Goal: Task Accomplishment & Management: Manage account settings

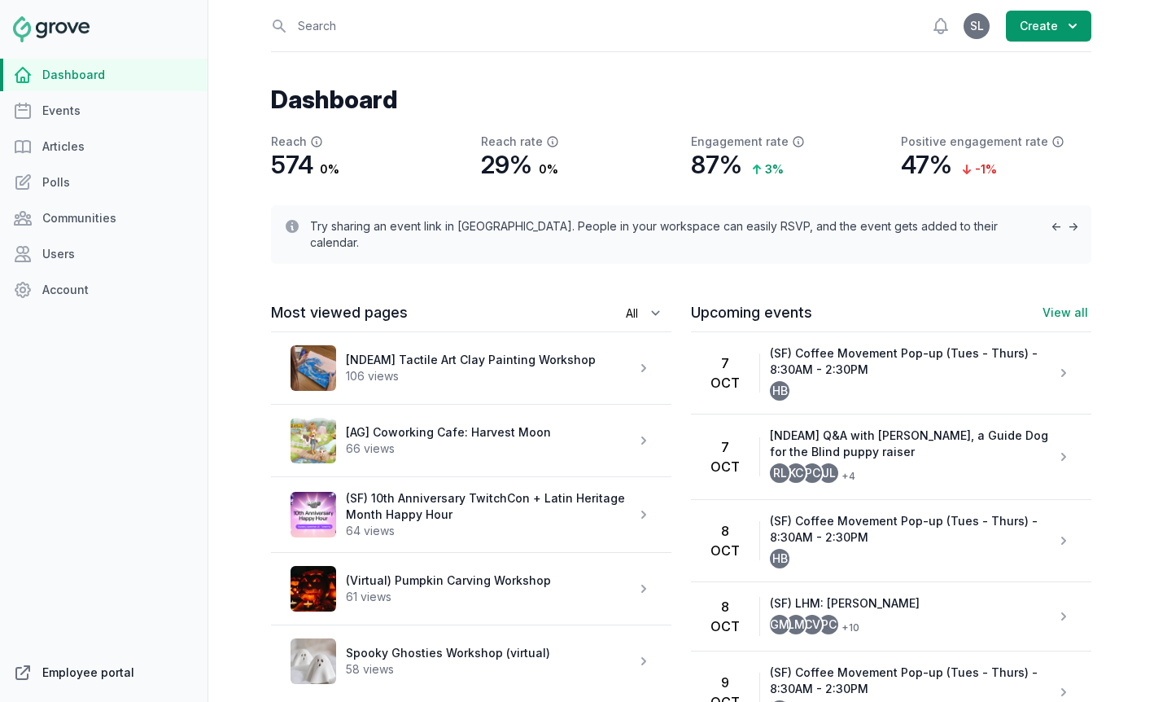
click at [118, 670] on link "Employee portal" at bounding box center [104, 672] width 208 height 33
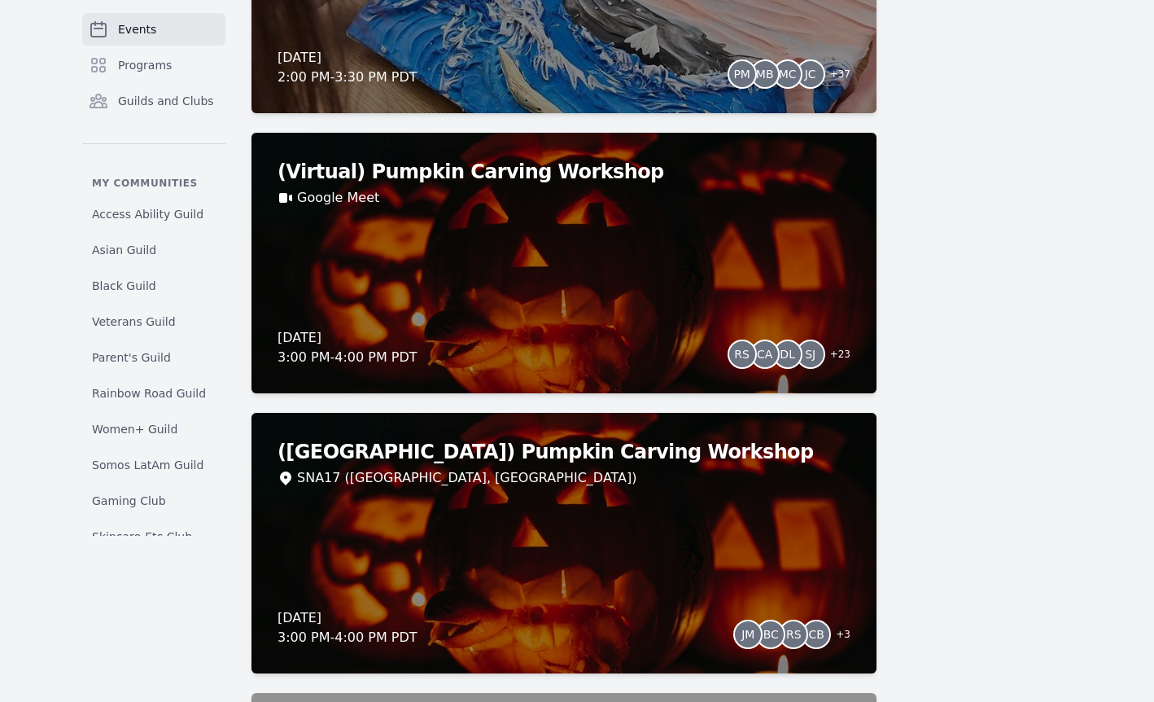
scroll to position [3414, 0]
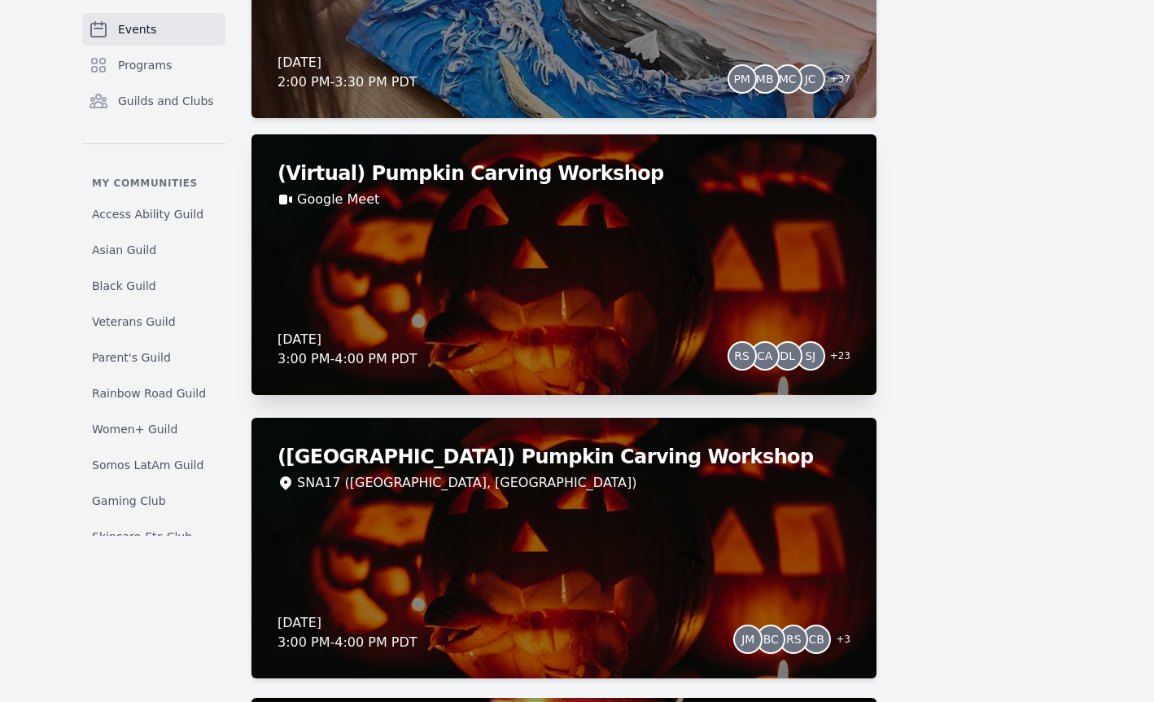
click at [588, 265] on div "(Virtual) Pumpkin Carving Workshop Google Meet Thursday, October 23, 2025 3:00 …" at bounding box center [564, 264] width 625 height 260
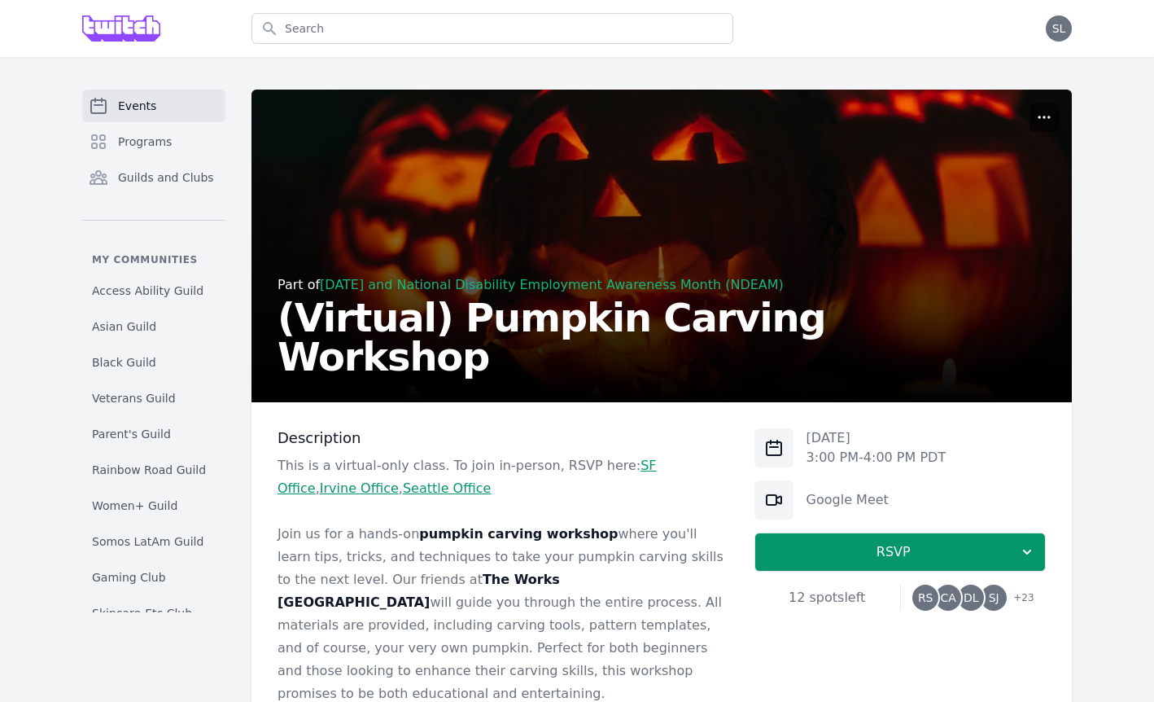
click at [1040, 120] on icon "button" at bounding box center [1044, 117] width 16 height 16
click at [1021, 146] on button "Manage" at bounding box center [968, 156] width 176 height 29
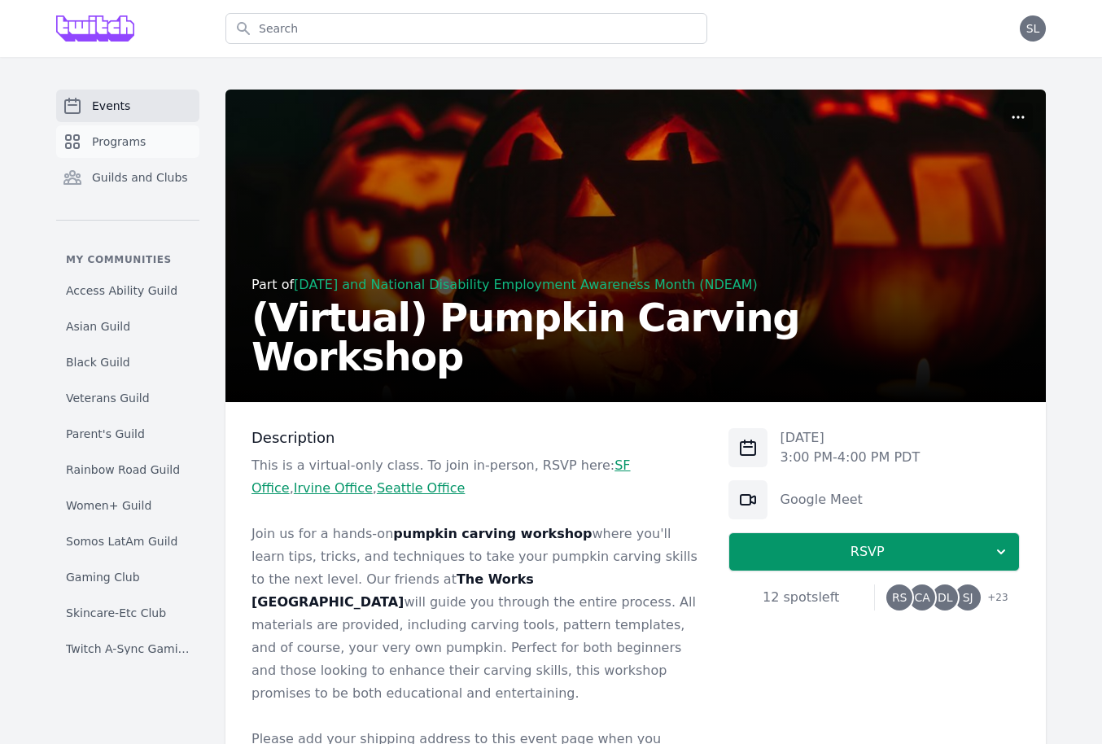
click at [166, 139] on link "Programs" at bounding box center [127, 141] width 143 height 33
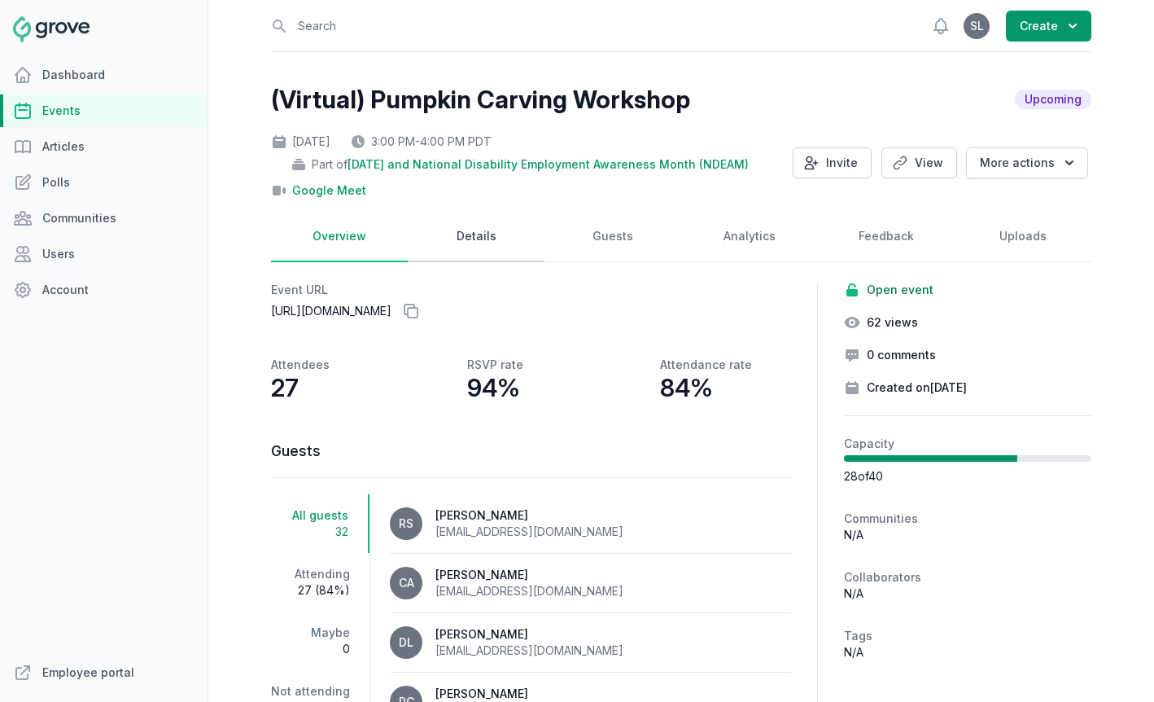
click at [499, 240] on link "Details" at bounding box center [476, 237] width 137 height 50
select select "96"
select select "virtual"
select select "3:00 PM"
select select "4:00 PM"
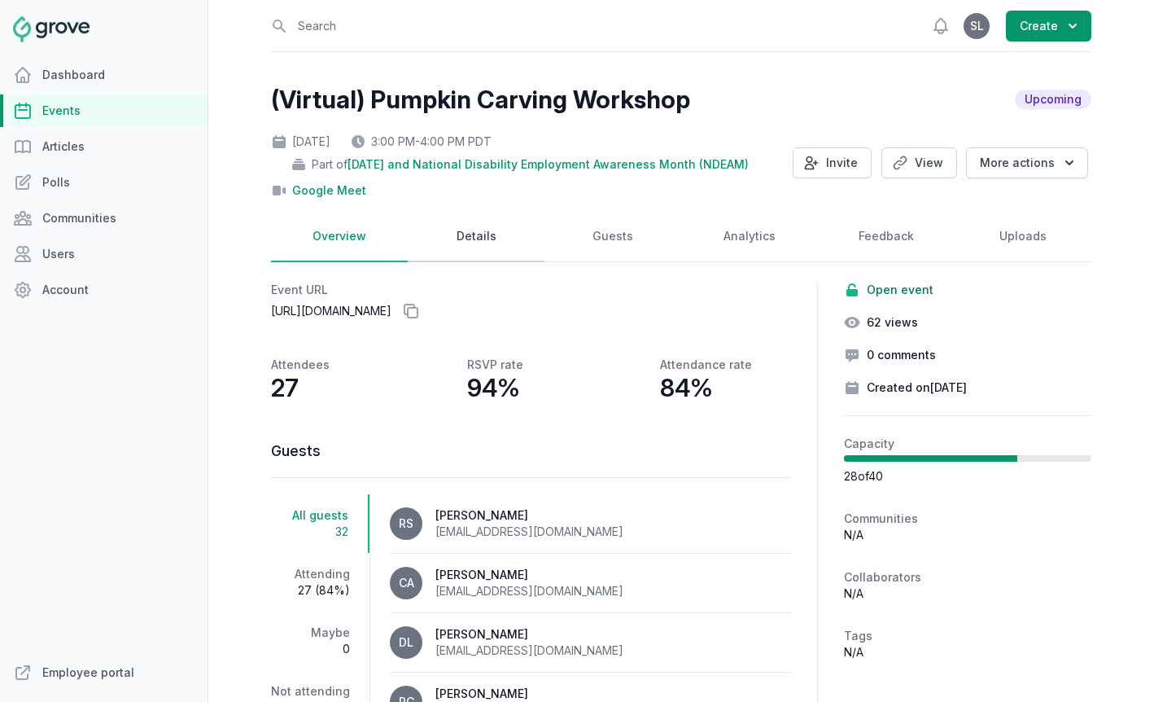
select select "89"
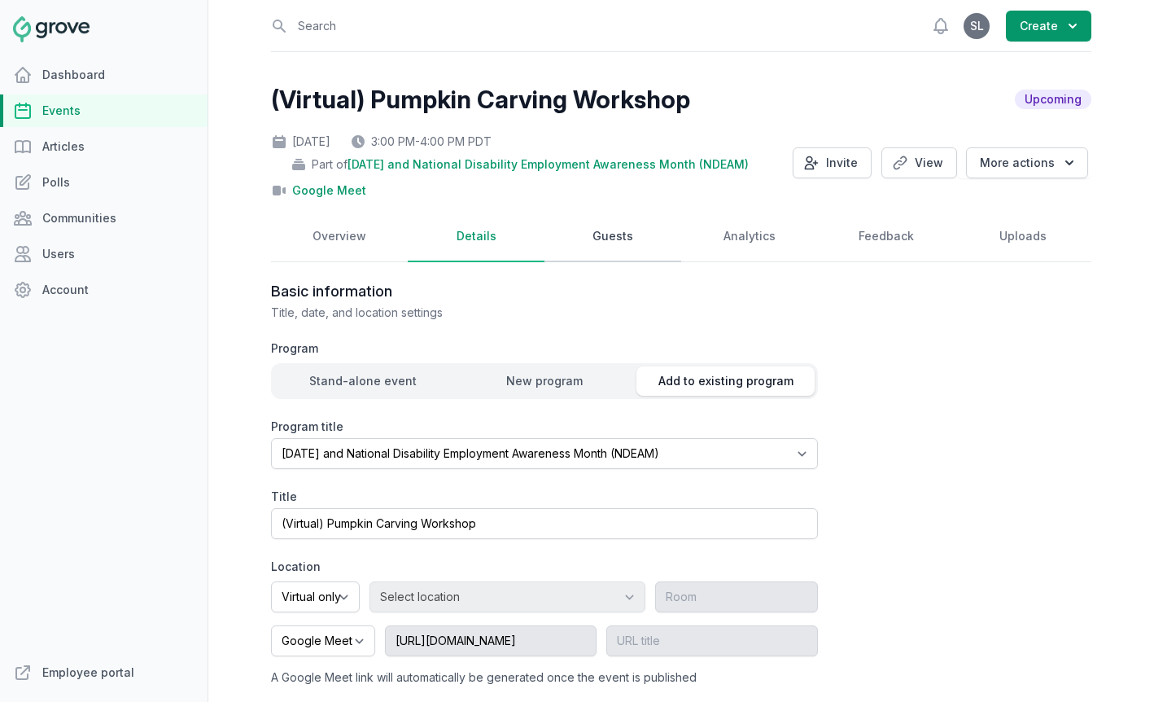
click at [612, 247] on link "Guests" at bounding box center [613, 237] width 137 height 50
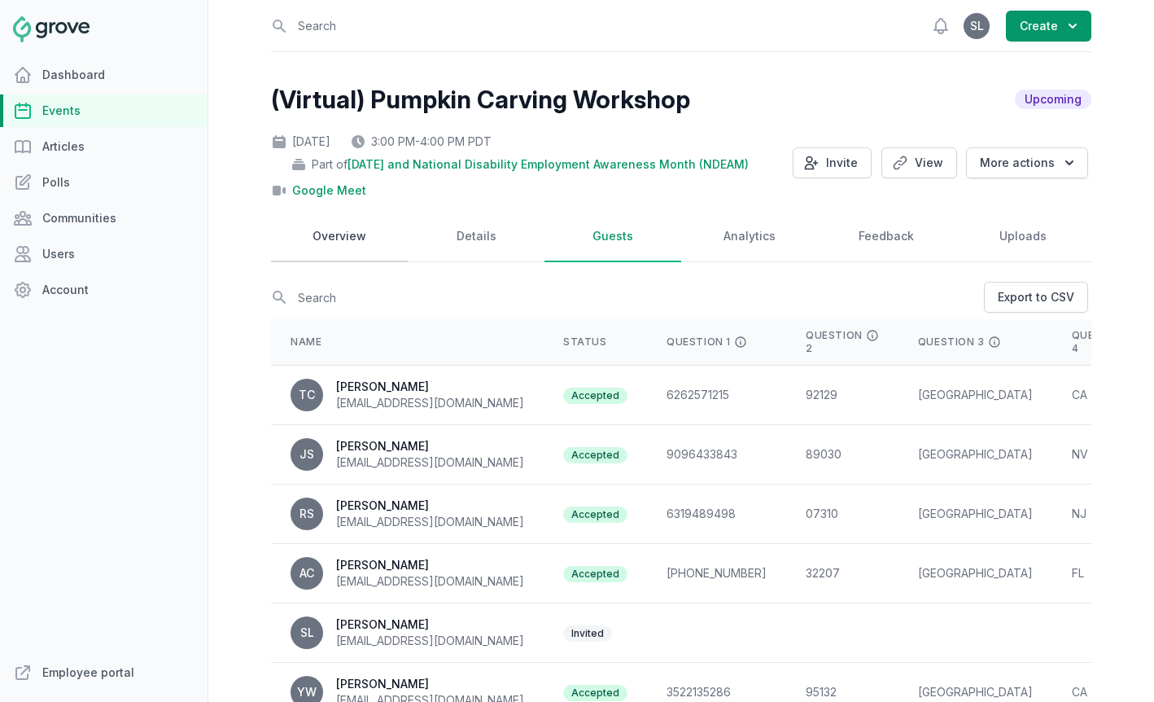
click at [326, 225] on link "Overview" at bounding box center [339, 237] width 137 height 50
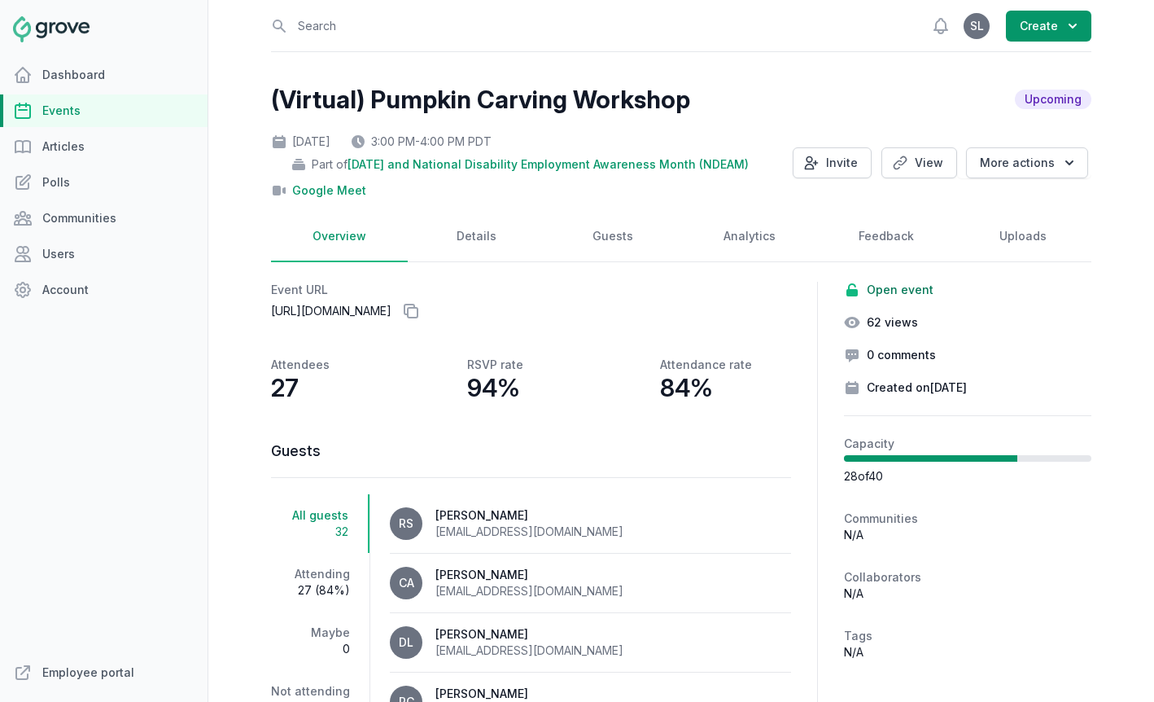
scroll to position [198, 0]
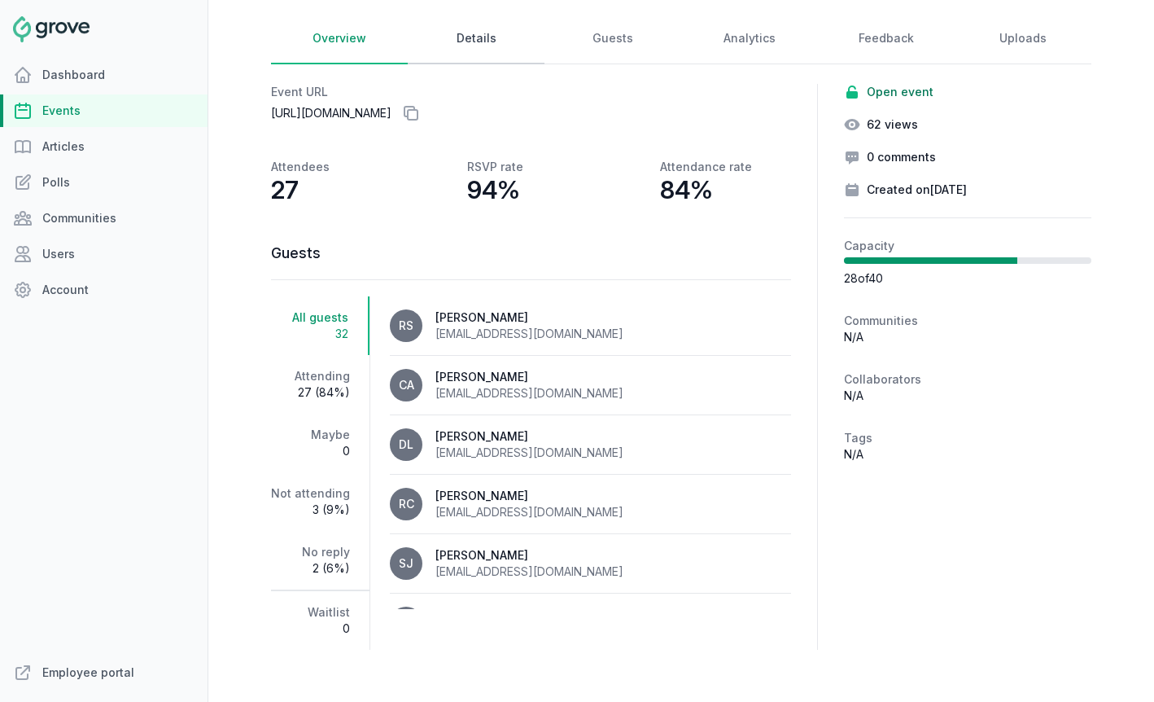
click at [490, 40] on link "Details" at bounding box center [476, 39] width 137 height 50
select select "96"
select select "virtual"
select select "3:00 PM"
select select "4:00 PM"
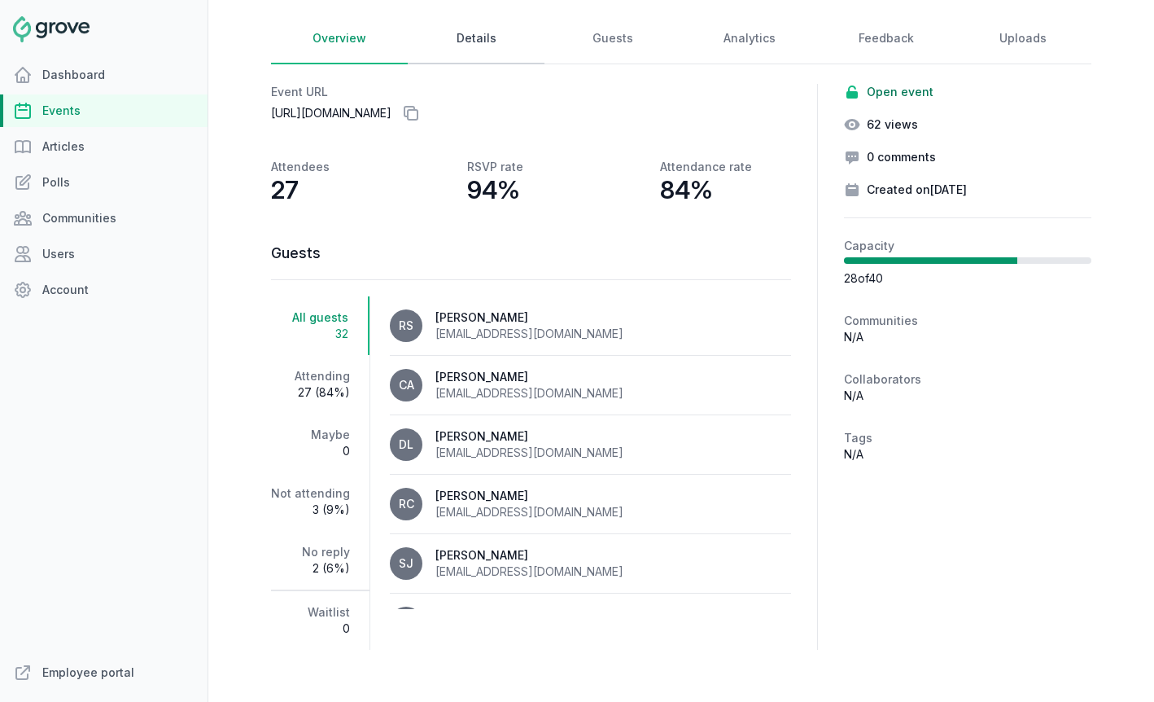
select select "89"
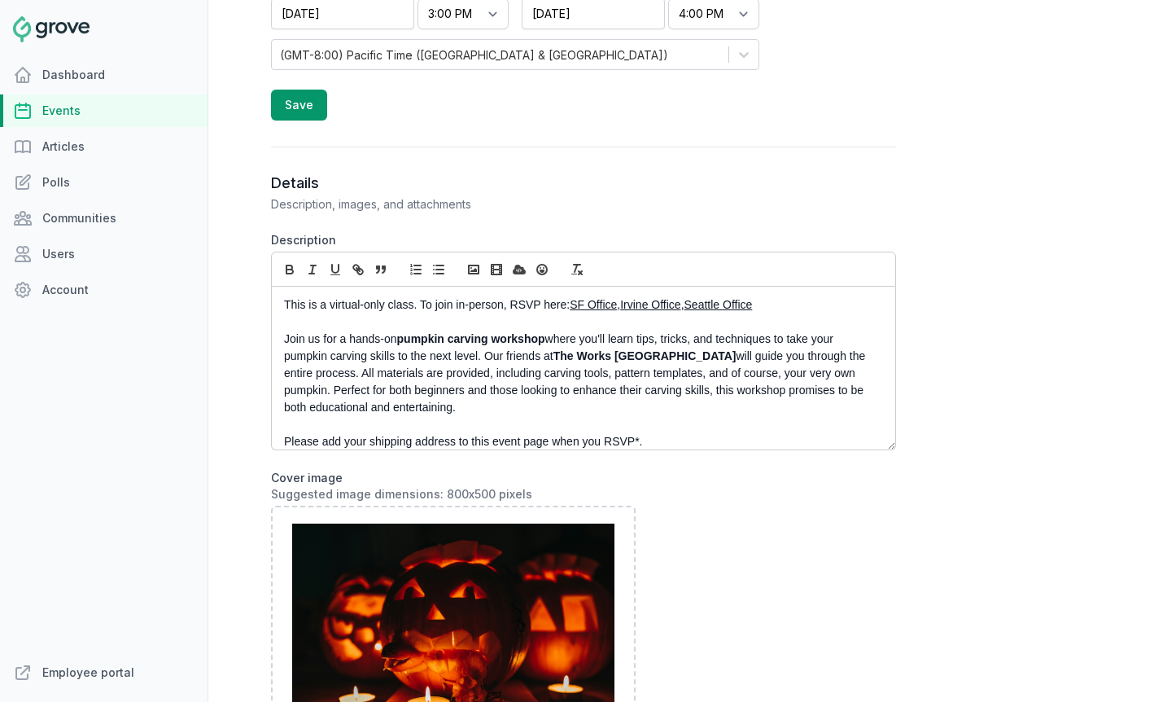
scroll to position [753, 0]
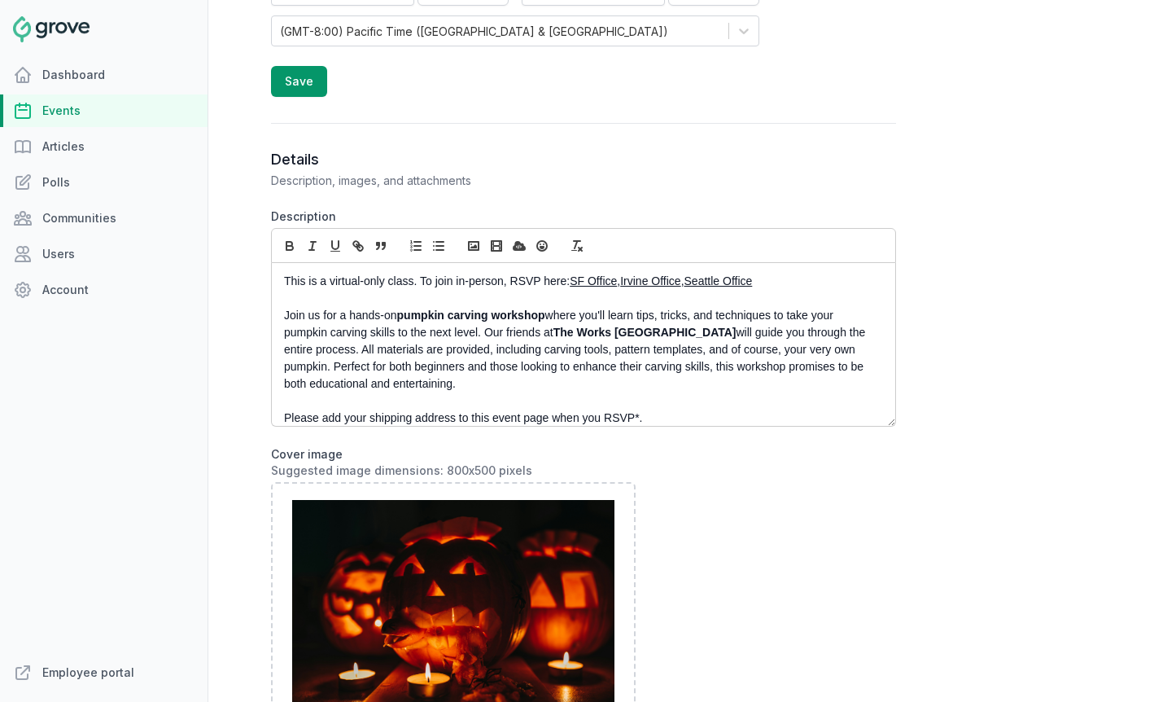
click at [282, 282] on div "This is a virtual-only class. To join in-person, RSVP here: SF Office , [GEOGRA…" at bounding box center [584, 344] width 624 height 163
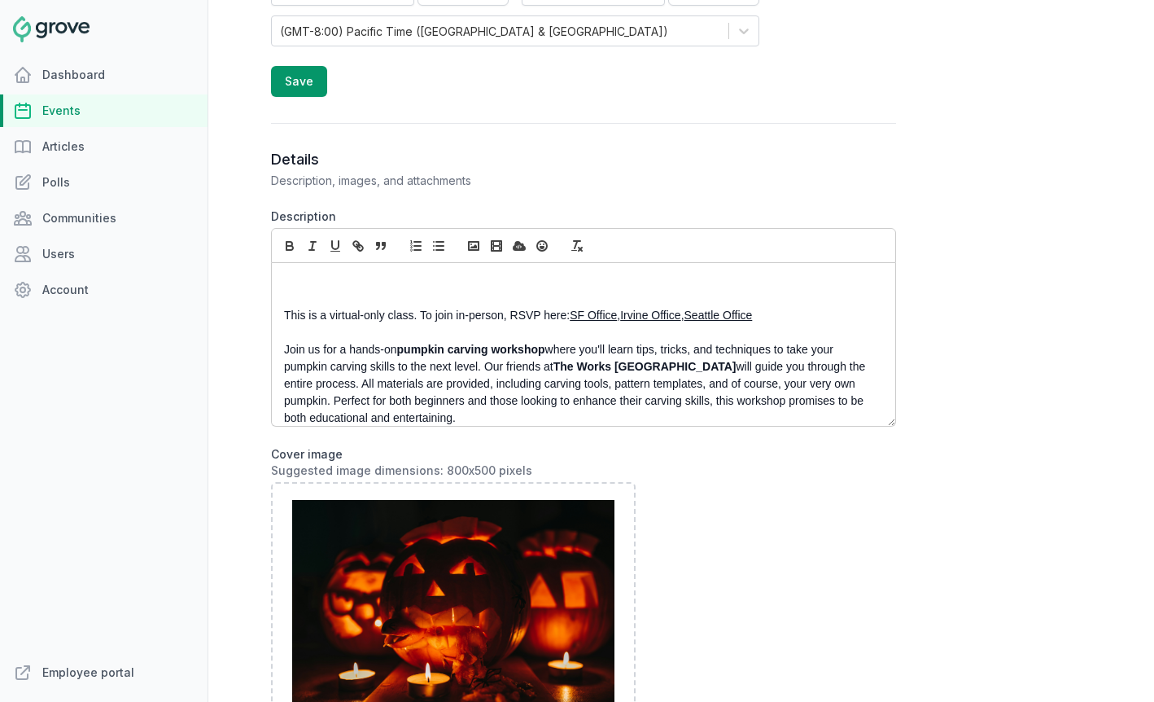
click at [308, 285] on p at bounding box center [579, 281] width 590 height 17
click at [281, 283] on div "Sign ups have now closed-- This is a virtual-only class. To join in-person, RSV…" at bounding box center [584, 344] width 624 height 163
click at [318, 285] on p "--Sign ups have now closed--" at bounding box center [579, 281] width 590 height 17
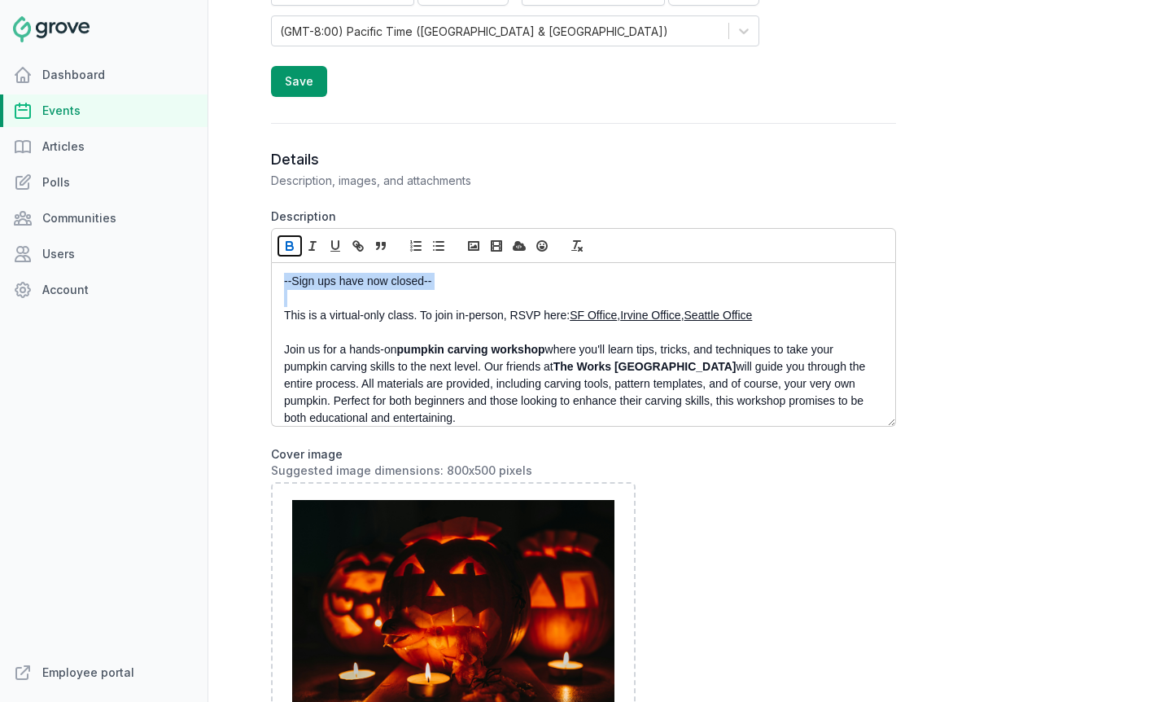
click at [291, 246] on icon "button" at bounding box center [290, 248] width 7 height 4
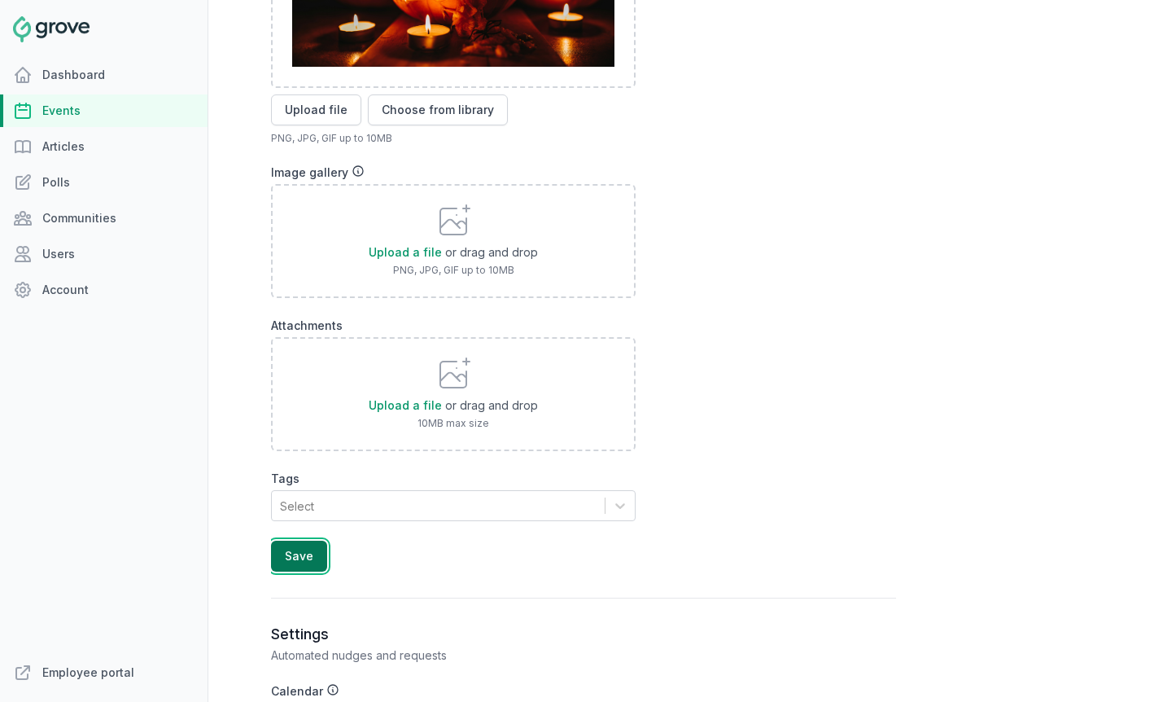
click at [296, 565] on button "Save" at bounding box center [299, 556] width 56 height 31
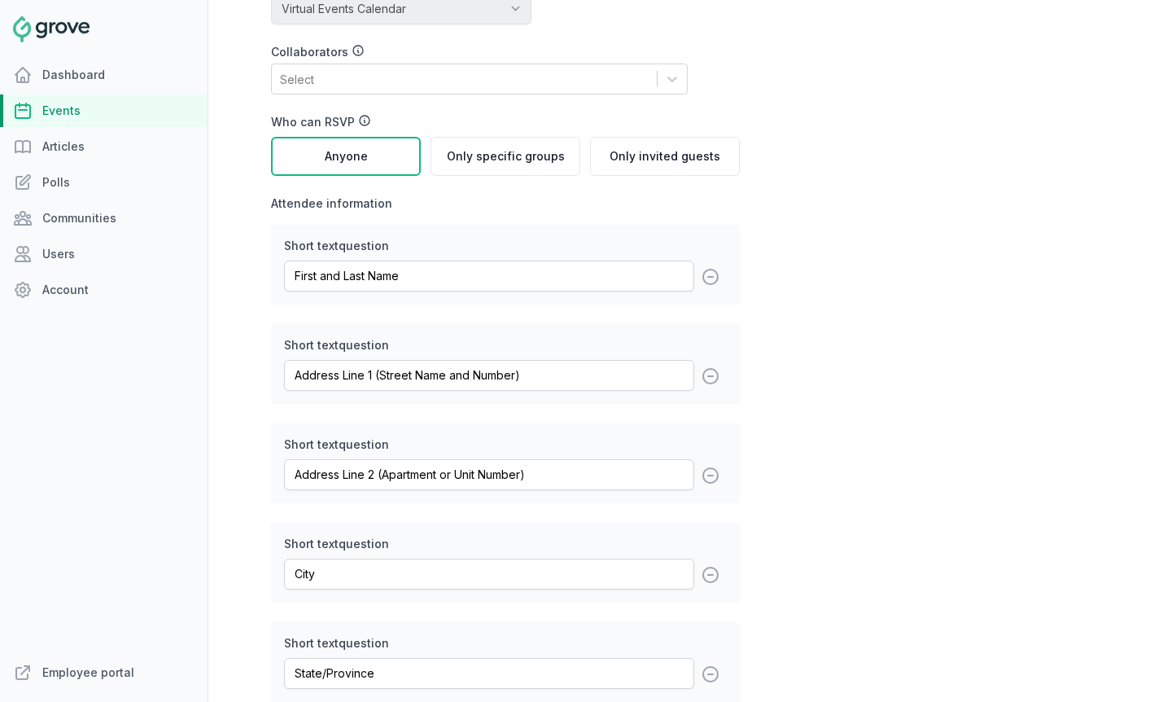
scroll to position [2722, 0]
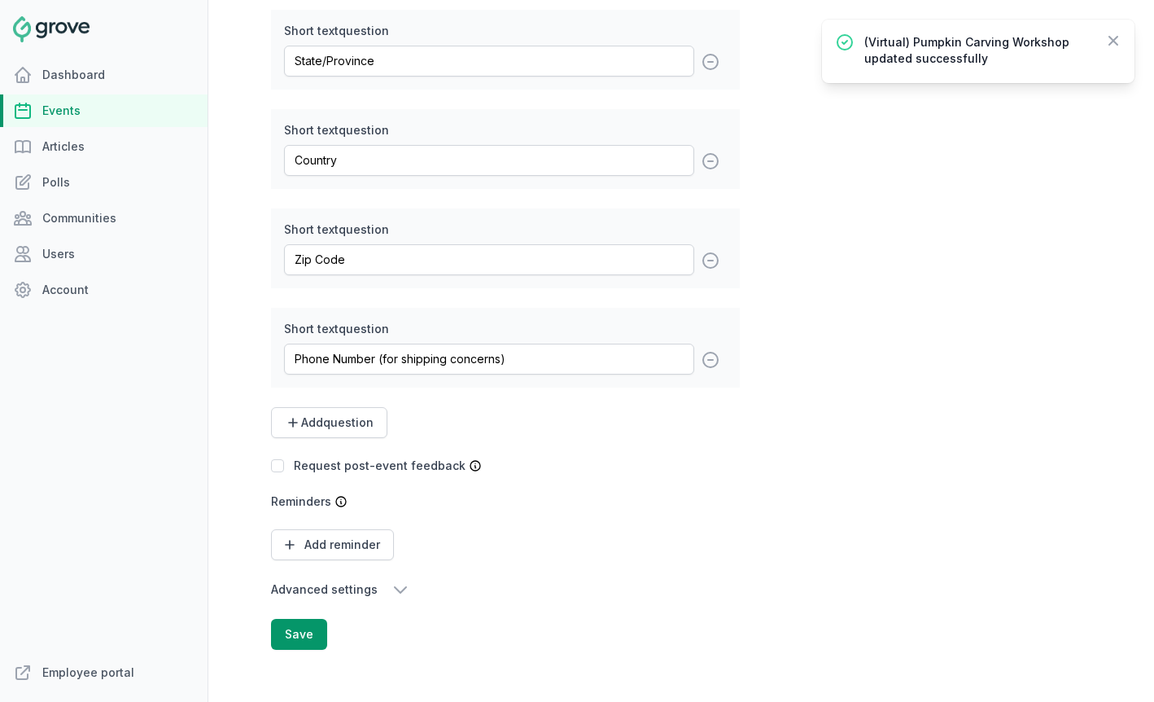
click at [359, 593] on span "Advanced settings" at bounding box center [324, 589] width 107 height 16
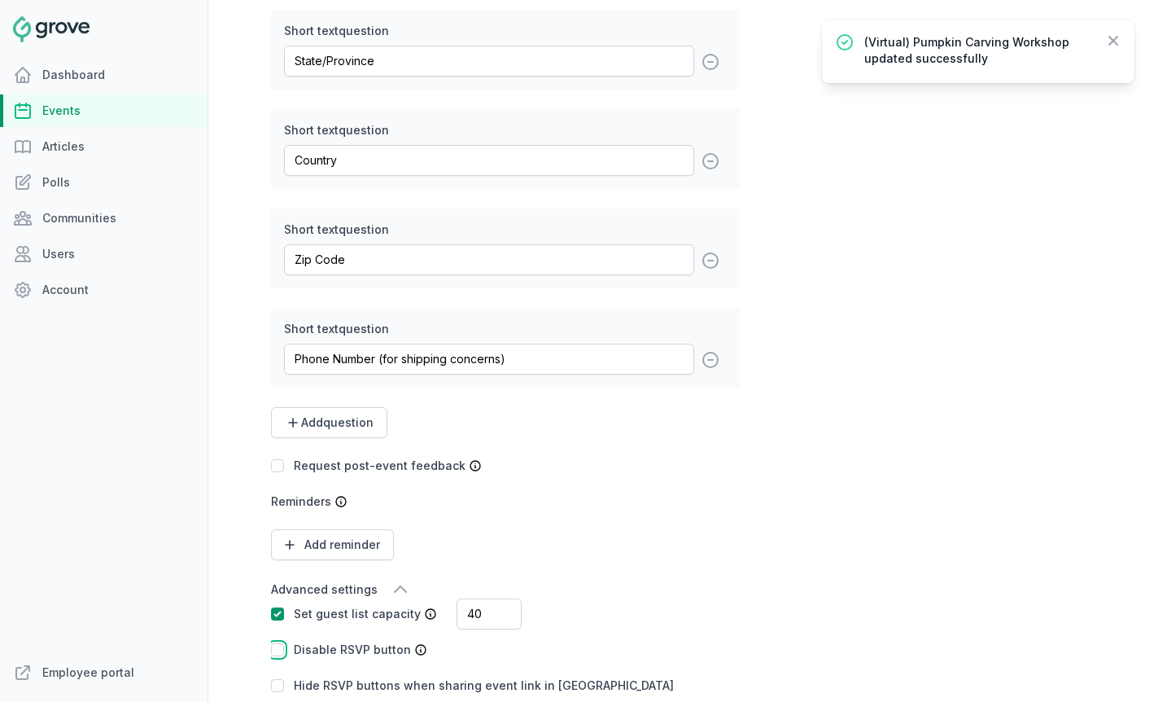
click at [276, 650] on input "checkbox" at bounding box center [277, 649] width 13 height 13
checkbox input "true"
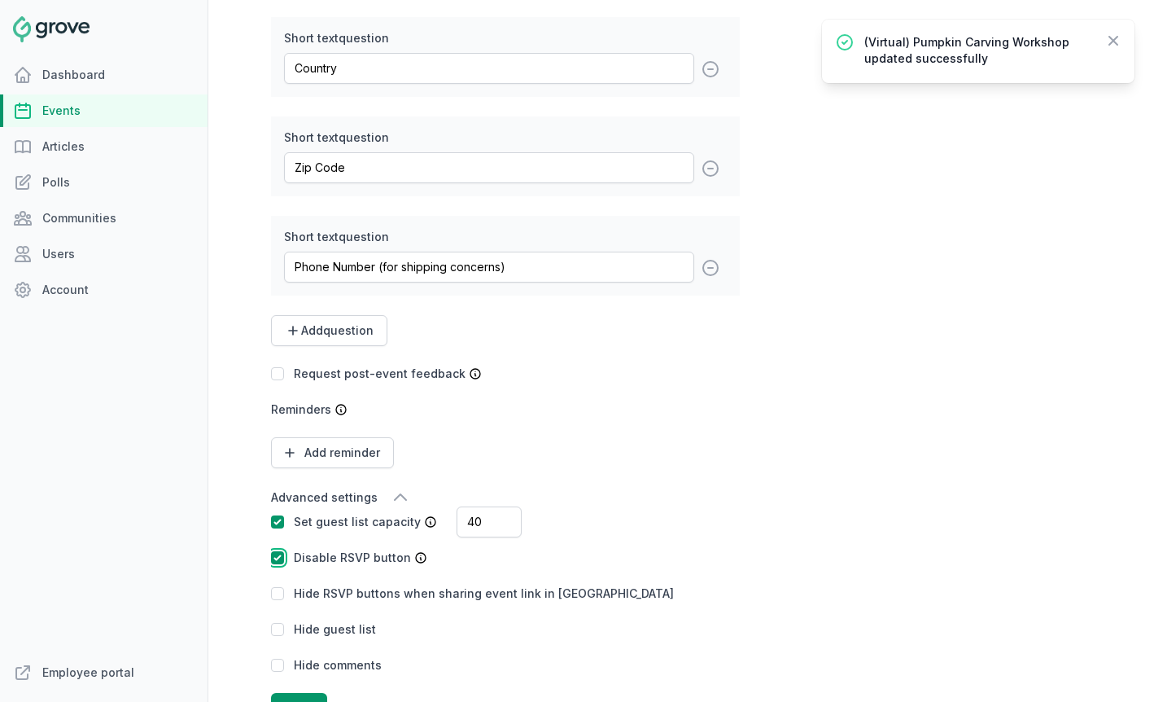
scroll to position [2888, 0]
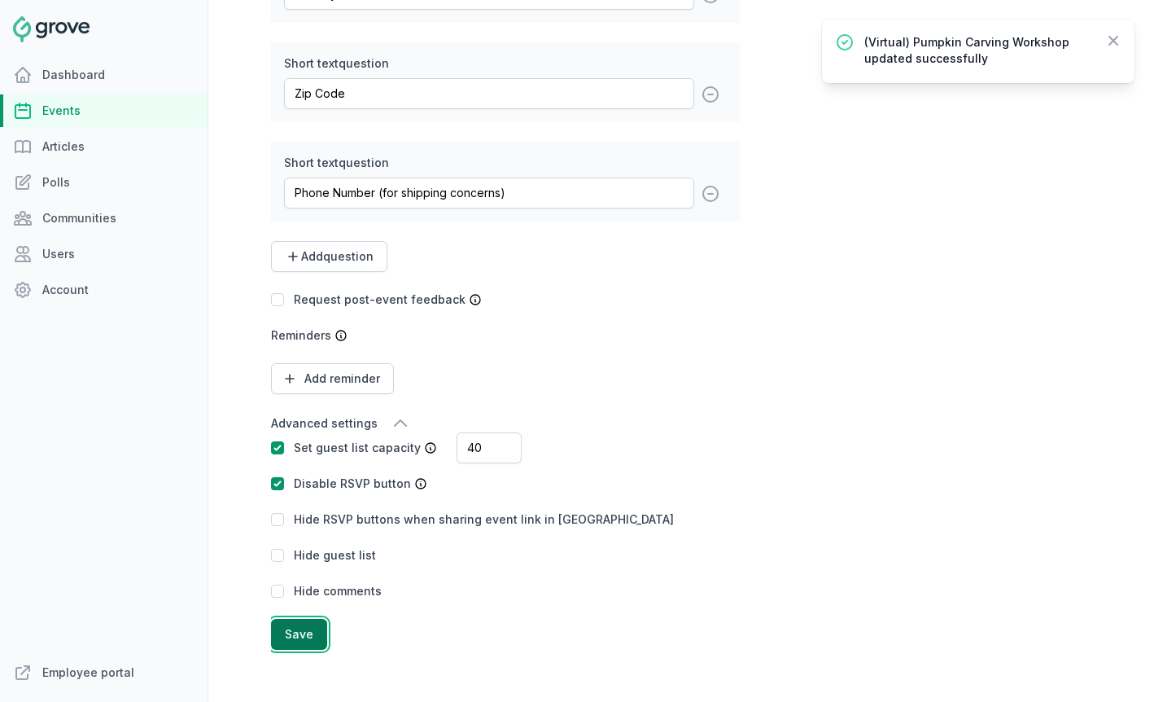
click at [294, 641] on button "Save" at bounding box center [299, 634] width 56 height 31
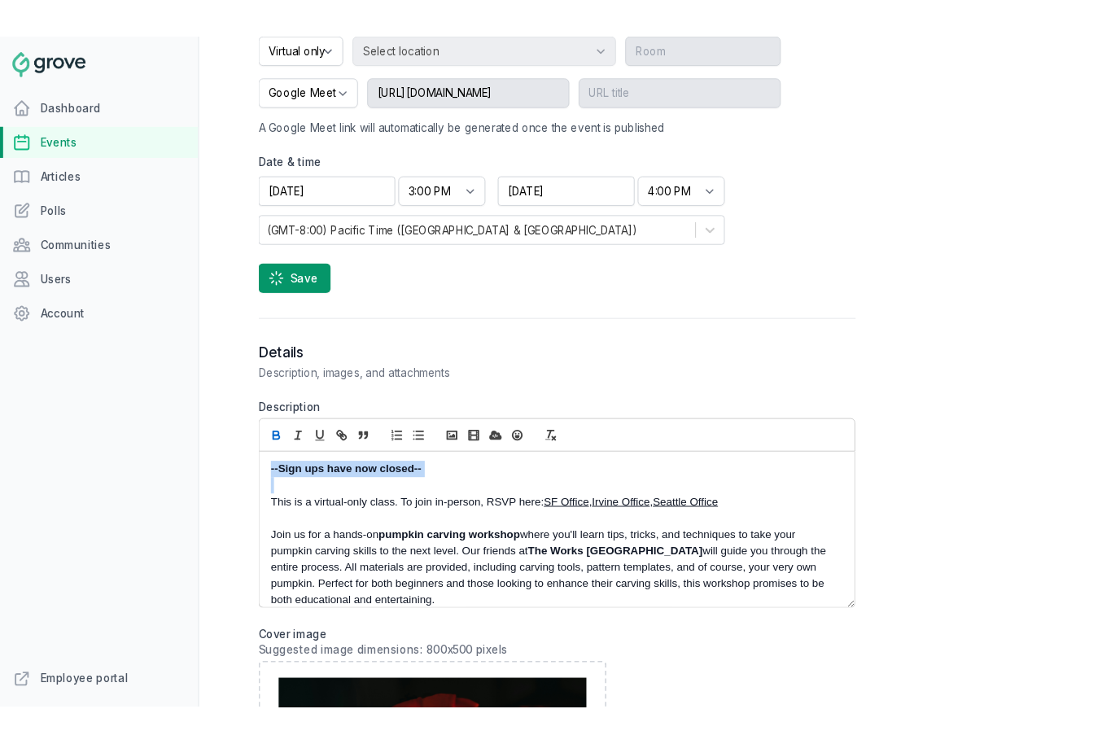
scroll to position [0, 0]
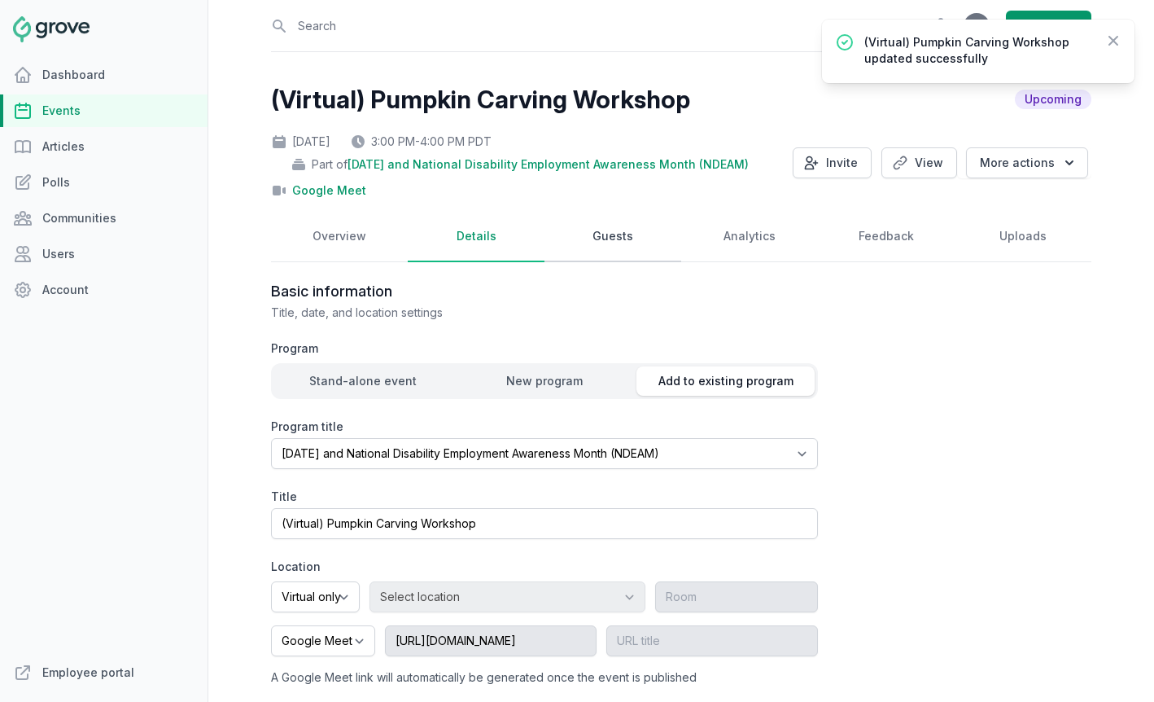
click at [609, 250] on link "Guests" at bounding box center [613, 237] width 137 height 50
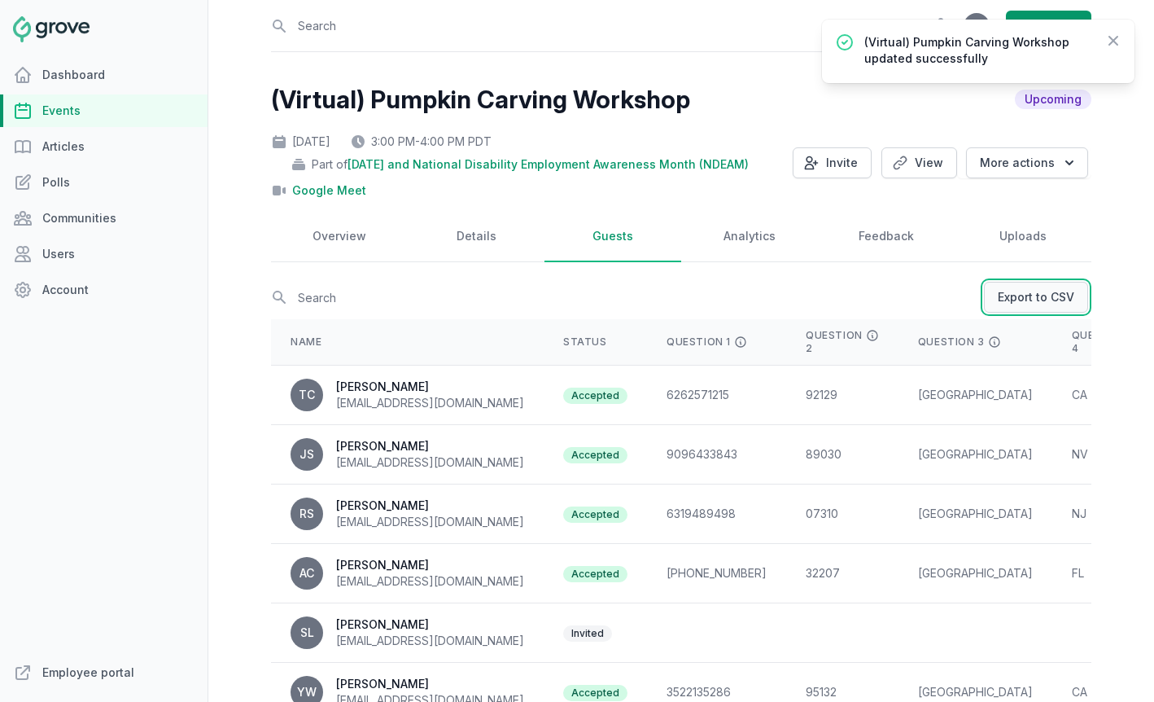
click at [1043, 298] on link "Export to CSV" at bounding box center [1036, 297] width 104 height 31
